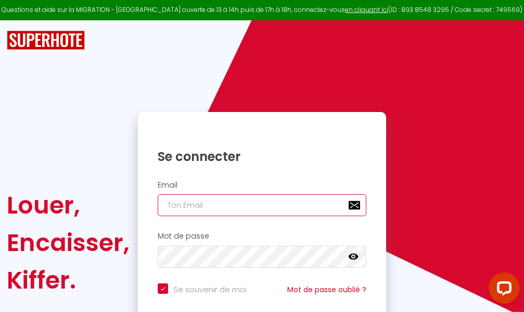
click at [275, 204] on input "email" at bounding box center [262, 205] width 209 height 22
type input "m"
checkbox input "true"
type input "ma"
checkbox input "true"
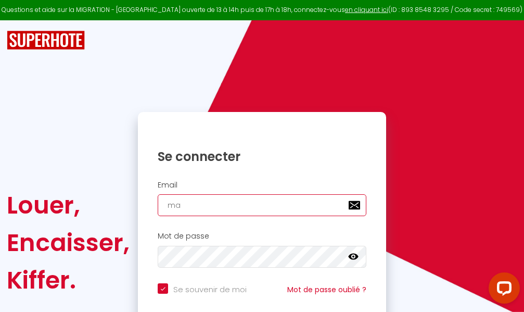
type input "mar"
checkbox input "true"
type input "marc"
checkbox input "true"
type input "marcd"
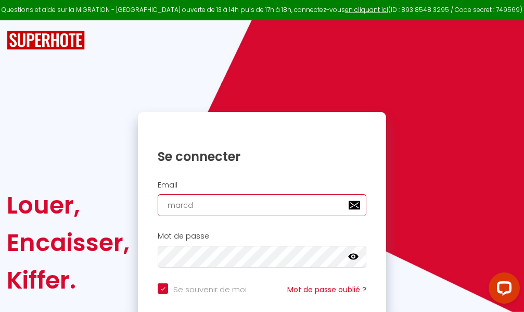
checkbox input "true"
type input "marcdp"
checkbox input "true"
type input "marcdpo"
checkbox input "true"
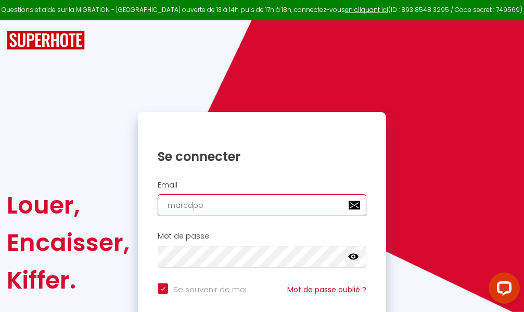
type input "marcdpoz"
checkbox input "true"
type input "marcdpoz."
checkbox input "true"
type input "marcdpoz.l"
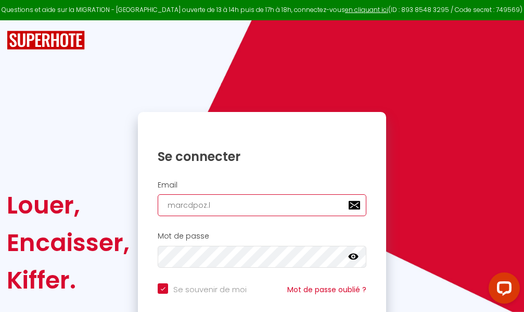
checkbox input "true"
type input "marcdpoz.lo"
checkbox input "true"
type input "marcdpoz.loc"
checkbox input "true"
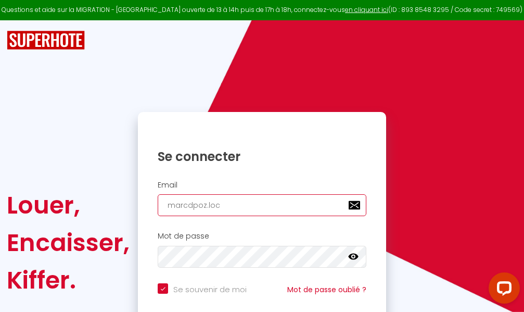
type input "marcdpoz.loca"
checkbox input "true"
type input "marcdpoz.locat"
checkbox input "true"
type input "marcdpoz.locati"
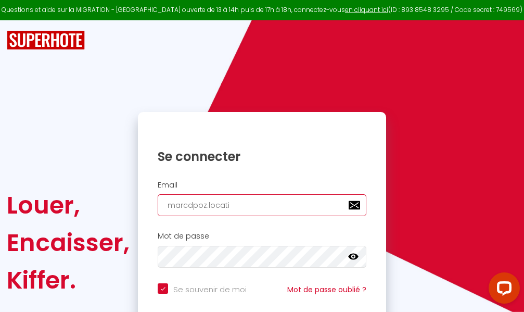
checkbox input "true"
type input "marcdpoz.locatio"
checkbox input "true"
type input "marcdpoz.location"
checkbox input "true"
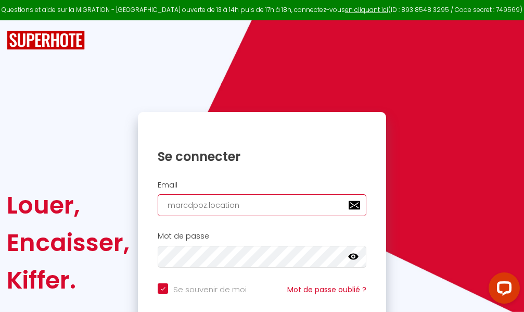
type input "marcdpoz.location@"
checkbox input "true"
type input "marcdpoz.location@g"
checkbox input "true"
type input "marcdpoz.location@gm"
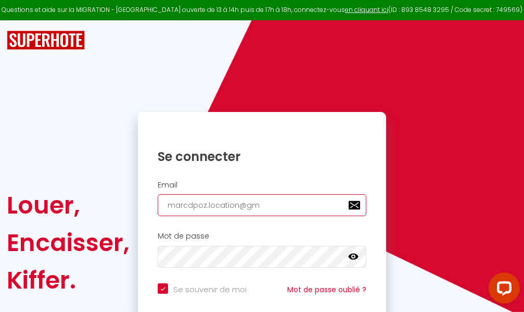
checkbox input "true"
type input "marcdpoz.location@gma"
checkbox input "true"
type input "marcdpoz.location@gmai"
checkbox input "true"
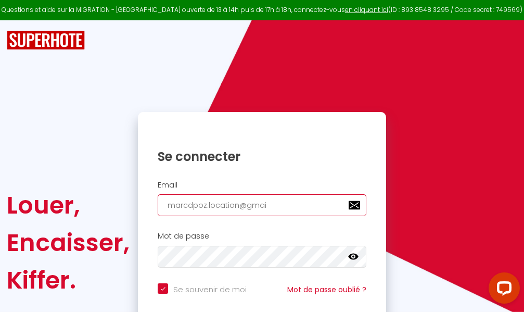
type input "[EMAIL_ADDRESS]"
checkbox input "true"
type input "[EMAIL_ADDRESS]."
checkbox input "true"
type input "marcdpoz.location@gmail.c"
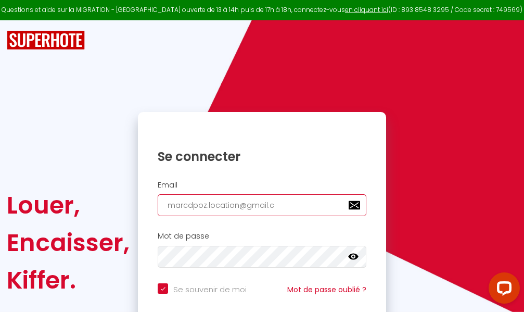
checkbox input "true"
type input "[EMAIL_ADDRESS][DOMAIN_NAME]"
checkbox input "true"
type input "[EMAIL_ADDRESS][DOMAIN_NAME]"
checkbox input "true"
